Goal: Transaction & Acquisition: Download file/media

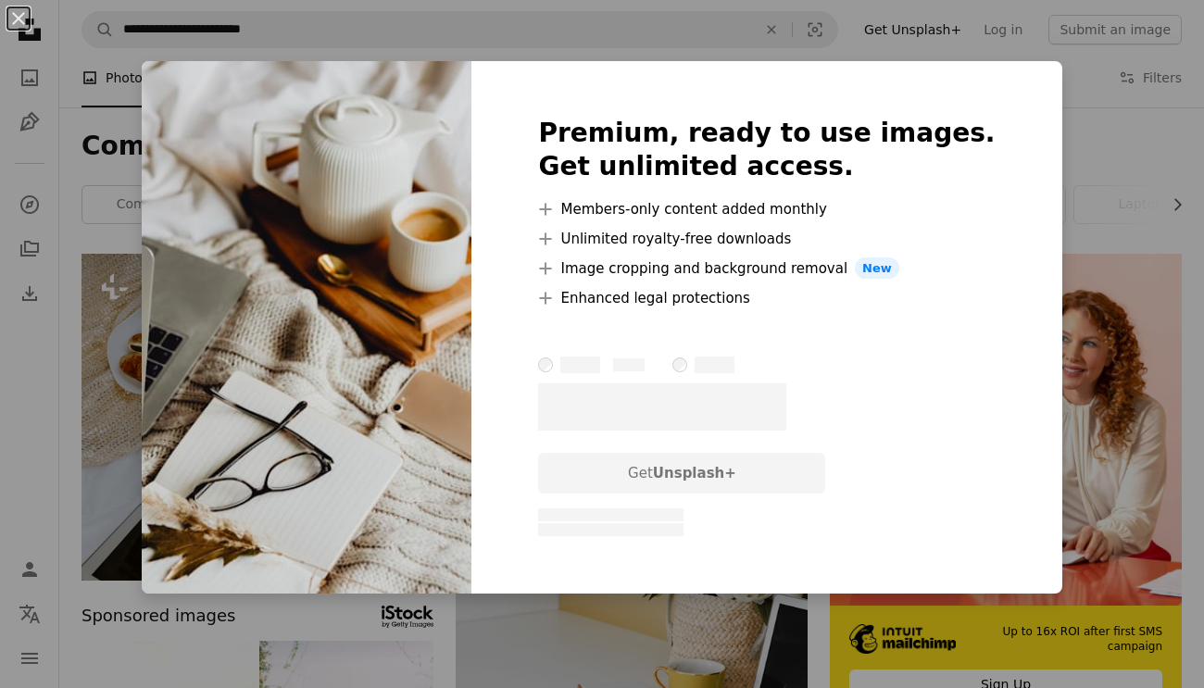
scroll to position [2668, 0]
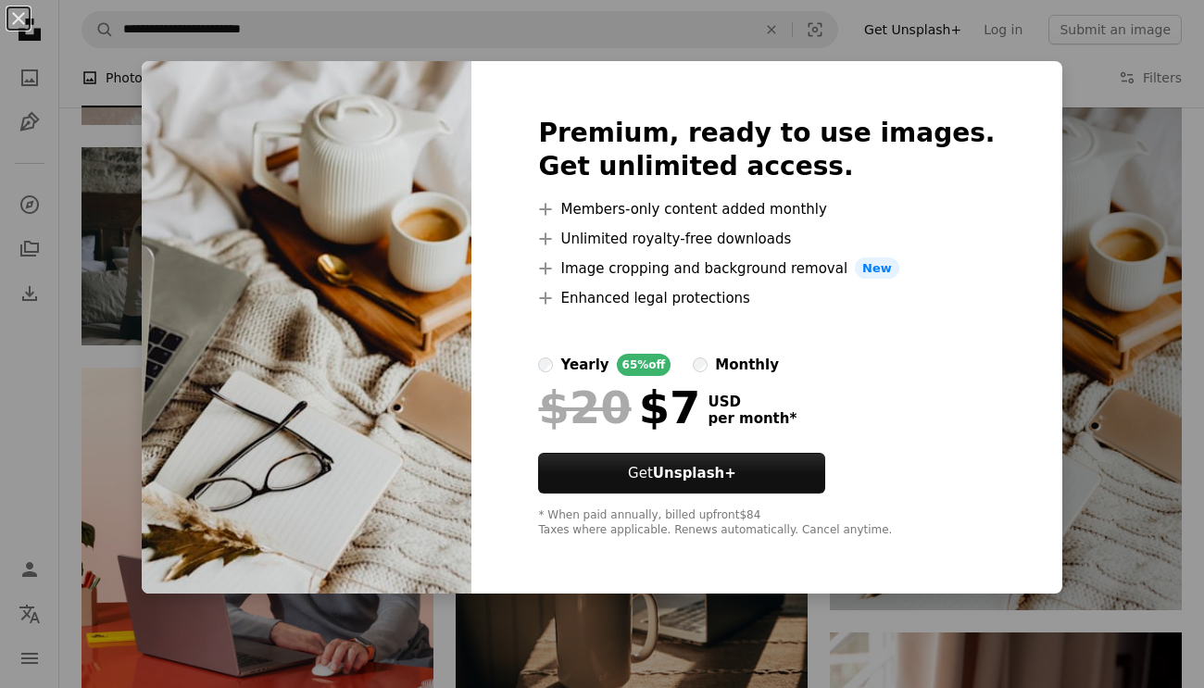
click at [795, 215] on li "A plus sign Members-only content added monthly" at bounding box center [766, 209] width 457 height 22
click at [21, 22] on button "An X shape" at bounding box center [18, 18] width 22 height 22
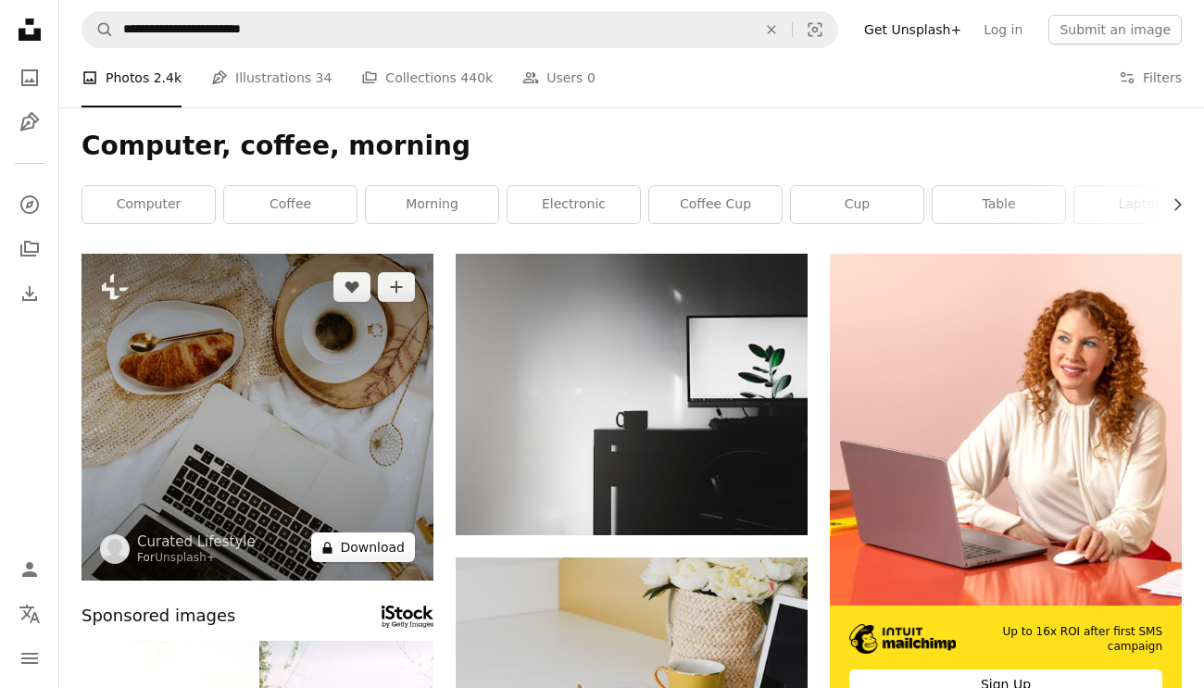
click at [373, 545] on button "A lock Download" at bounding box center [363, 548] width 104 height 30
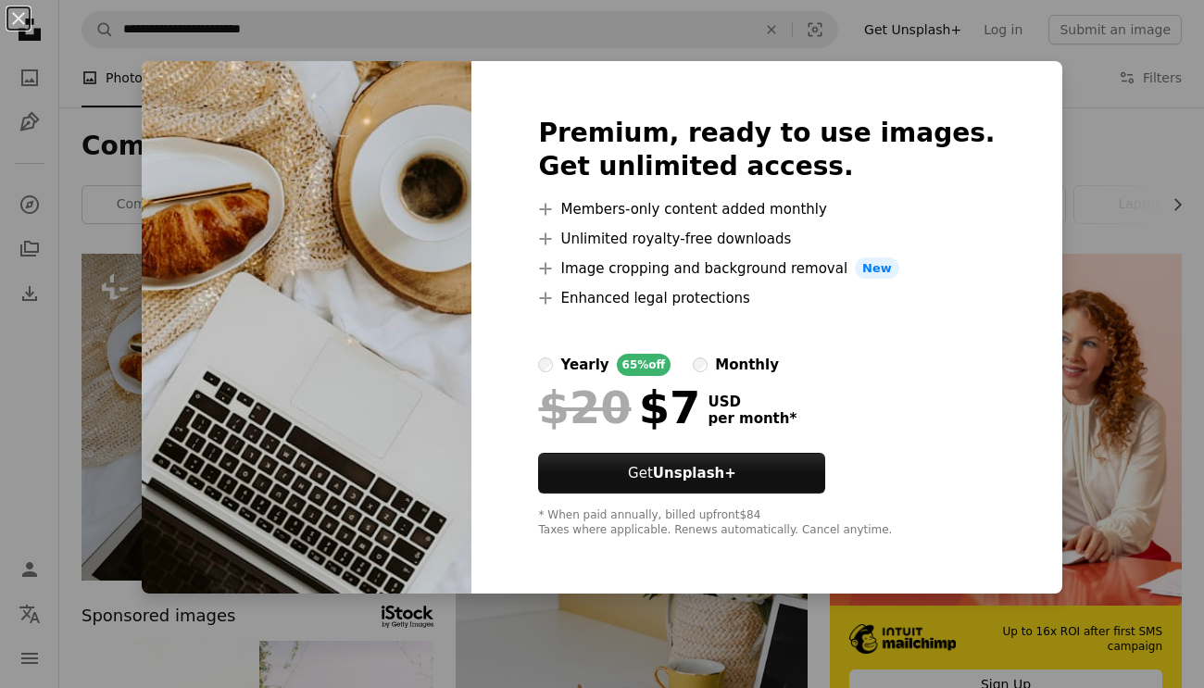
click at [1070, 141] on div "An X shape Premium, ready to use images. Get unlimited access. A plus sign Memb…" at bounding box center [602, 344] width 1204 height 688
